Goal: Download file/media

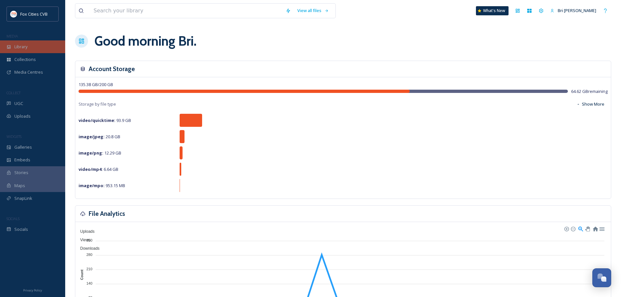
click at [26, 48] on span "Library" at bounding box center [20, 47] width 13 height 6
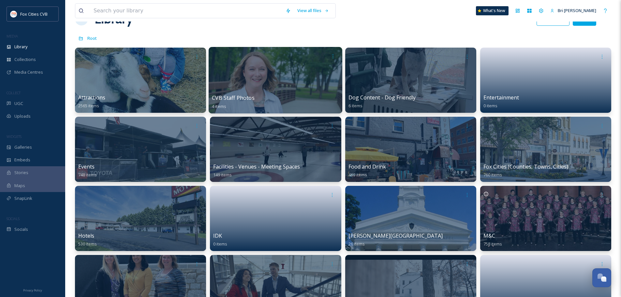
scroll to position [33, 0]
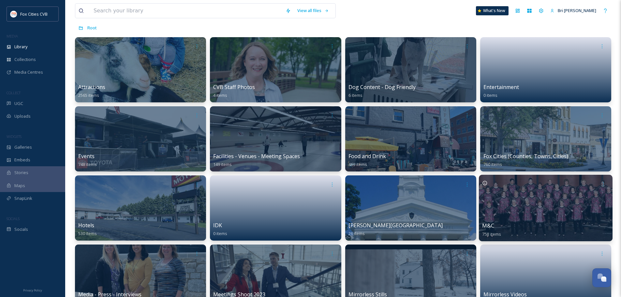
click at [585, 210] on div at bounding box center [545, 208] width 134 height 66
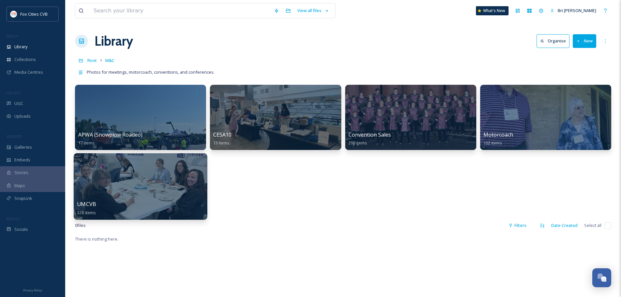
click at [170, 191] on div at bounding box center [141, 186] width 134 height 66
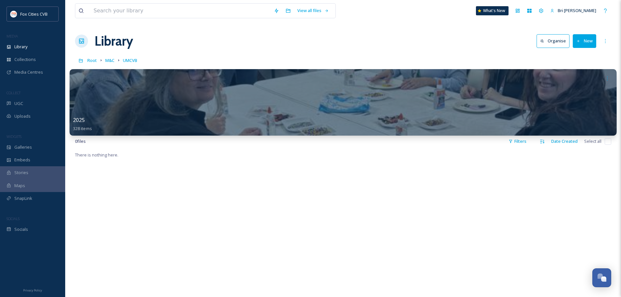
click at [205, 114] on div at bounding box center [343, 102] width 547 height 66
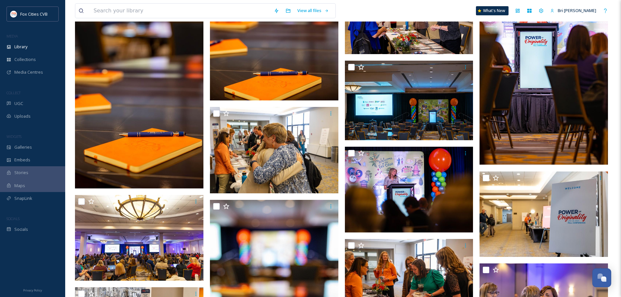
scroll to position [4886, 0]
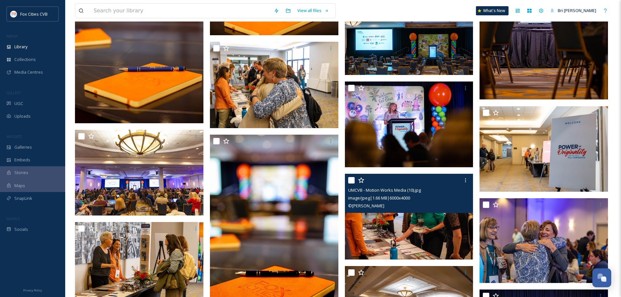
click at [380, 211] on div "UMCVB - Motion Works Media (10).jpg image/jpeg | 1.66 MB | 6000 x 4000 © [PERSO…" at bounding box center [409, 193] width 128 height 39
click at [390, 220] on img at bounding box center [409, 217] width 128 height 86
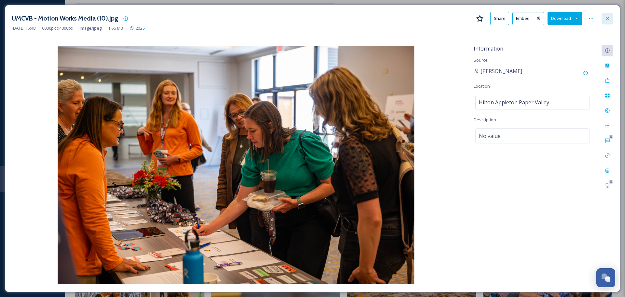
click at [613, 19] on div "UMCVB - Motion Works Media (10).jpg Share Embed Download [DATE] 15:48 6000 px x…" at bounding box center [313, 148] width 616 height 287
click at [611, 20] on div at bounding box center [608, 19] width 12 height 12
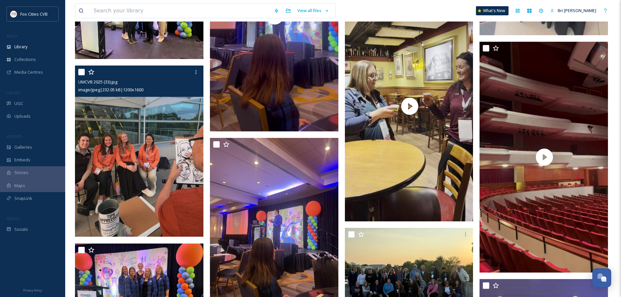
scroll to position [8957, 0]
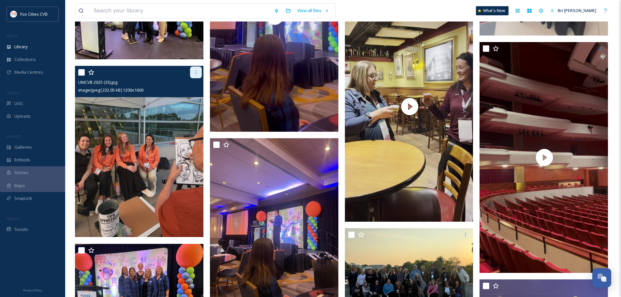
click at [197, 70] on icon at bounding box center [195, 72] width 5 height 5
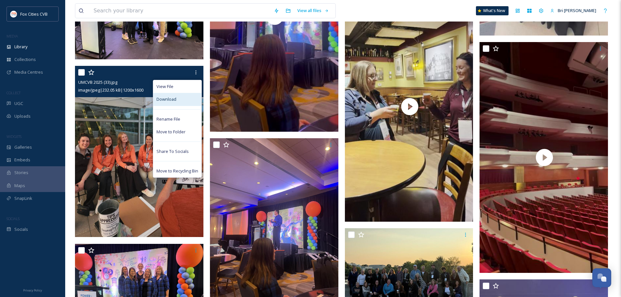
click at [182, 93] on div "Download" at bounding box center [177, 99] width 48 height 13
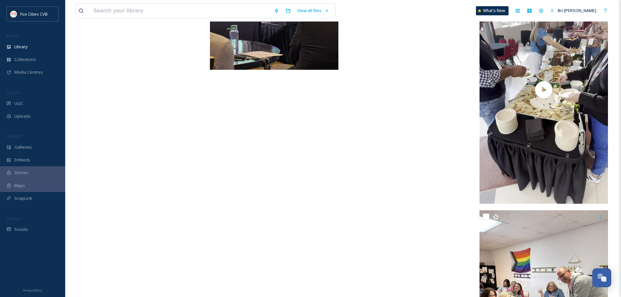
scroll to position [11270, 0]
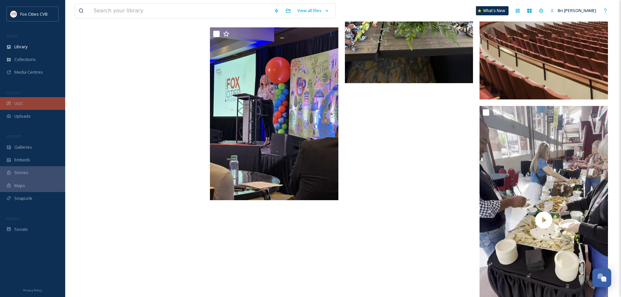
click at [29, 101] on div "UGC" at bounding box center [32, 103] width 65 height 13
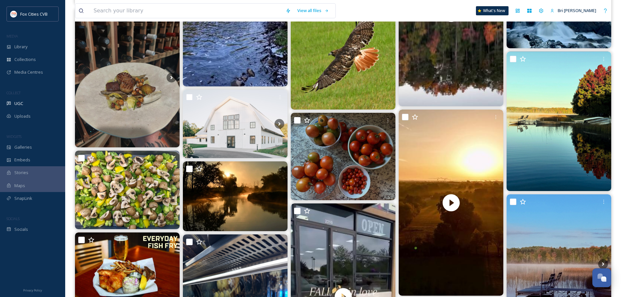
scroll to position [684, 0]
